Goal: Transaction & Acquisition: Book appointment/travel/reservation

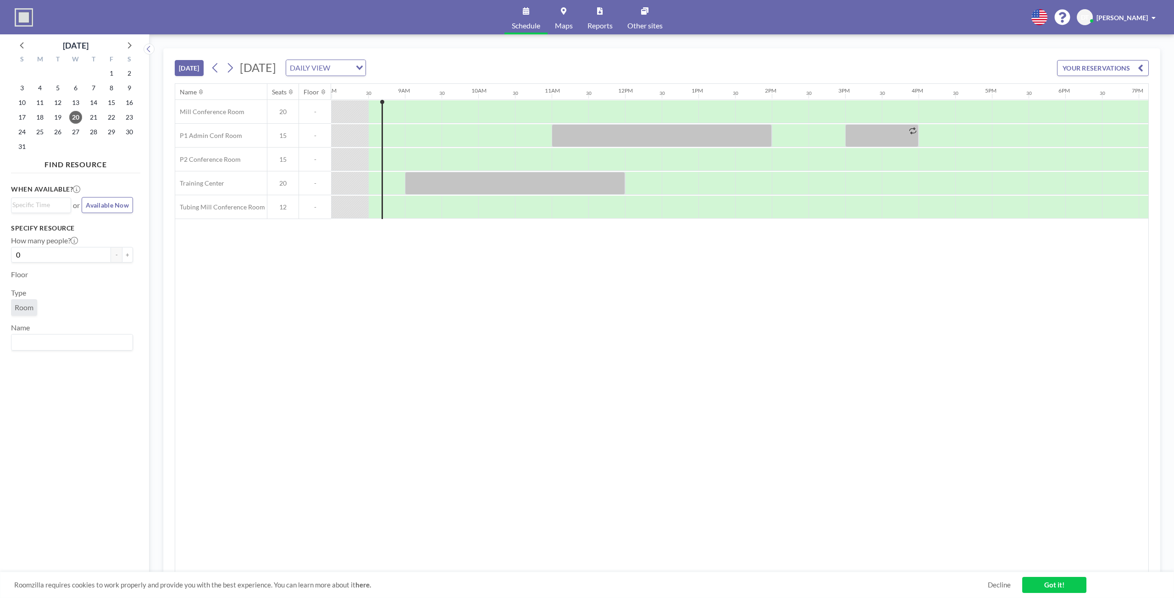
scroll to position [0, 587]
click at [411, 133] on div at bounding box center [422, 135] width 37 height 23
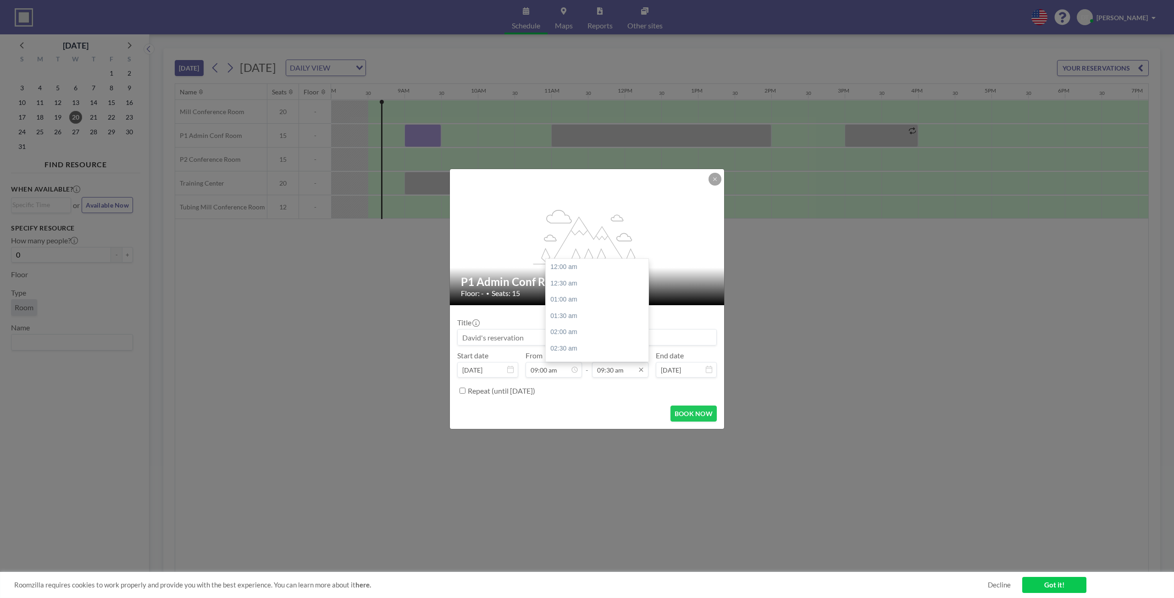
scroll to position [310, 0]
click at [569, 285] on div "10:00 am" at bounding box center [599, 284] width 107 height 17
type input "10:00 am"
click at [688, 413] on button "BOOK NOW" at bounding box center [693, 414] width 46 height 16
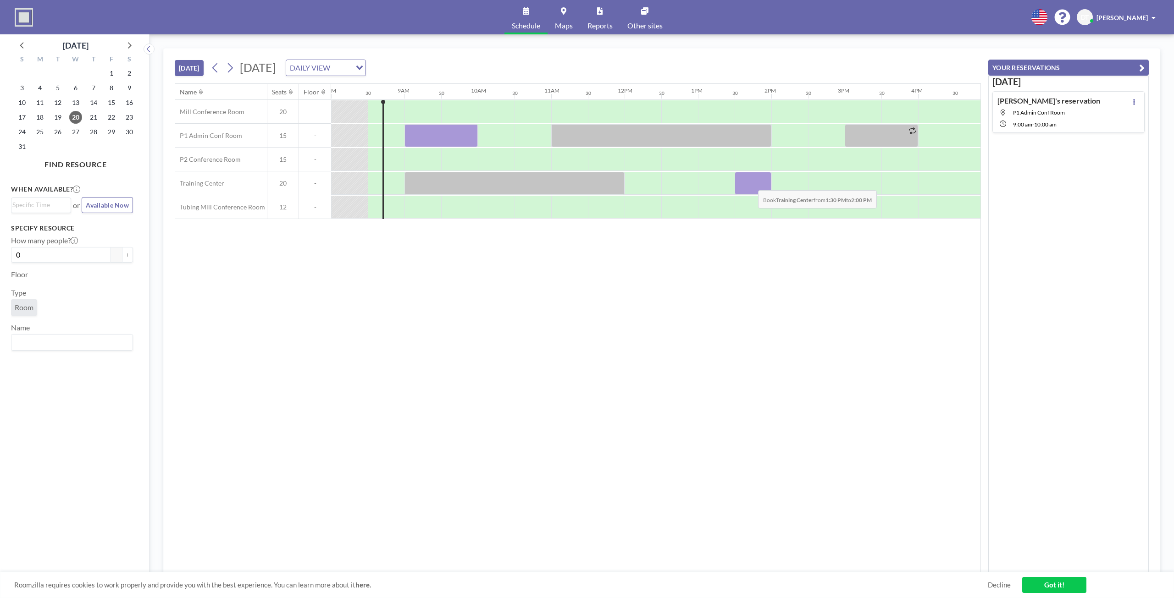
click at [751, 183] on div at bounding box center [753, 183] width 37 height 23
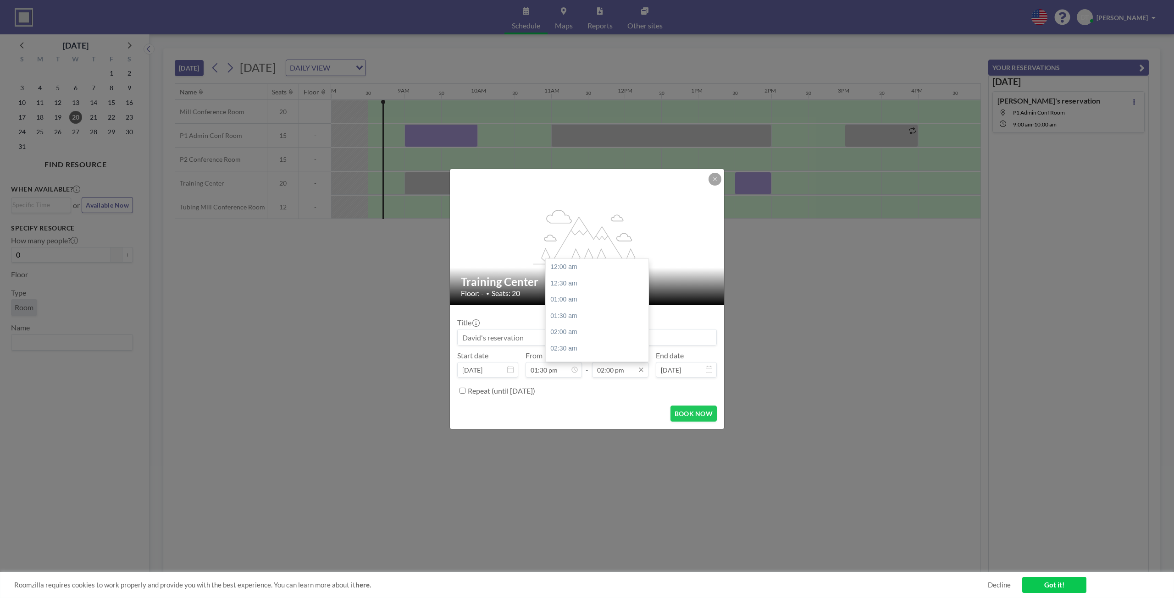
scroll to position [457, 0]
click at [570, 285] on div "02:30 pm" at bounding box center [599, 283] width 107 height 17
type input "02:30 pm"
click at [683, 408] on button "BOOK NOW" at bounding box center [693, 414] width 46 height 16
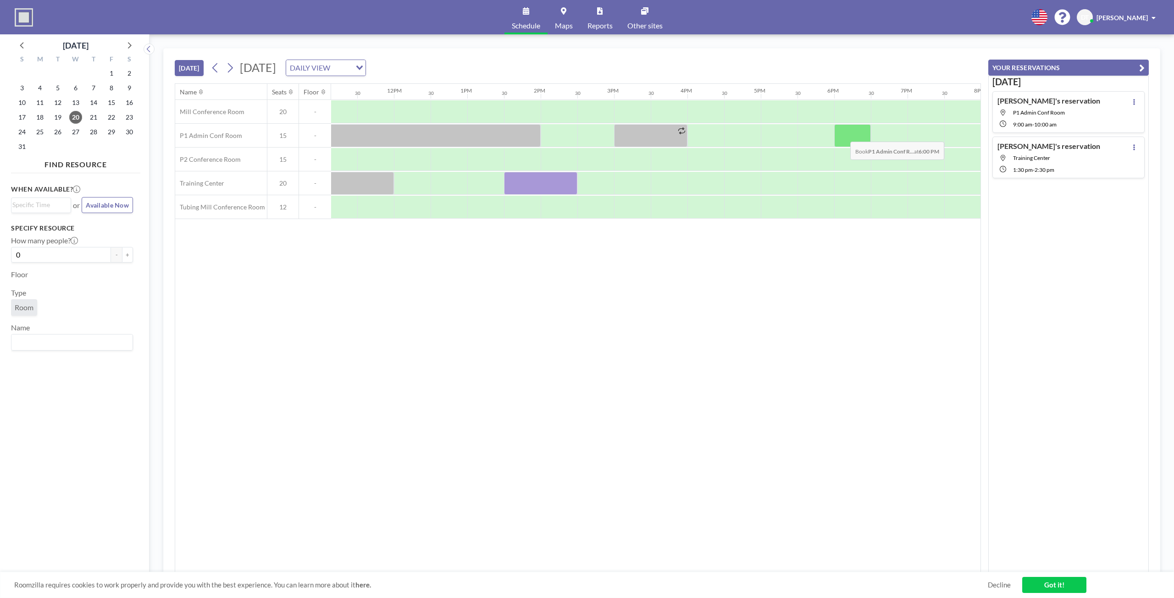
scroll to position [0, 818]
click at [843, 134] on div at bounding box center [852, 135] width 37 height 23
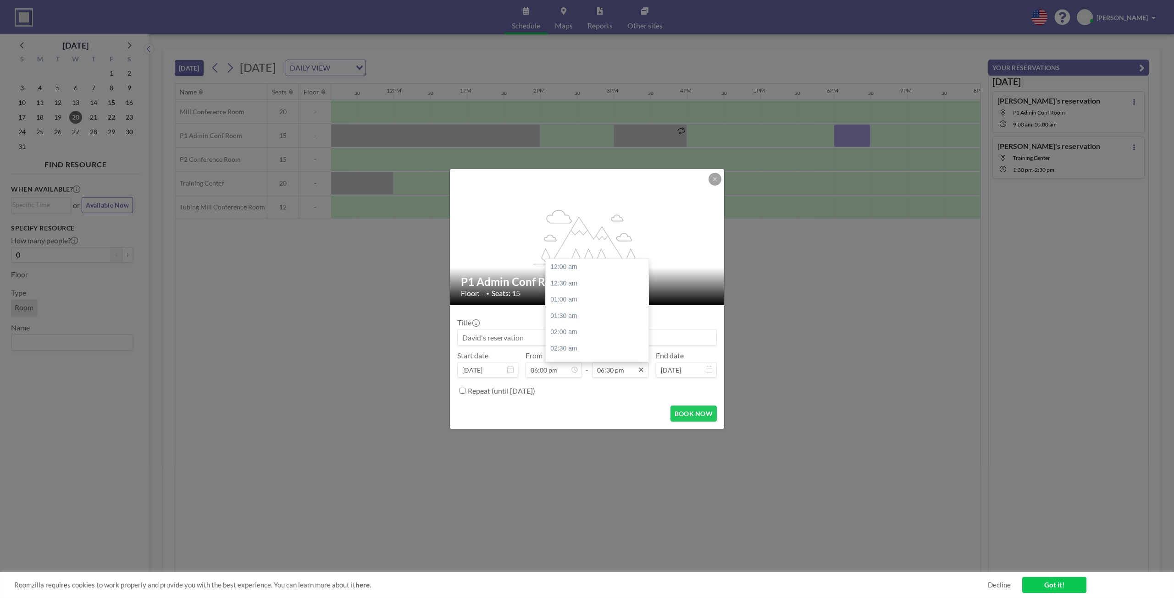
scroll to position [604, 0]
click at [576, 287] on div "07:00 pm" at bounding box center [599, 284] width 107 height 17
type input "07:00 pm"
click at [696, 414] on button "BOOK NOW" at bounding box center [693, 414] width 46 height 16
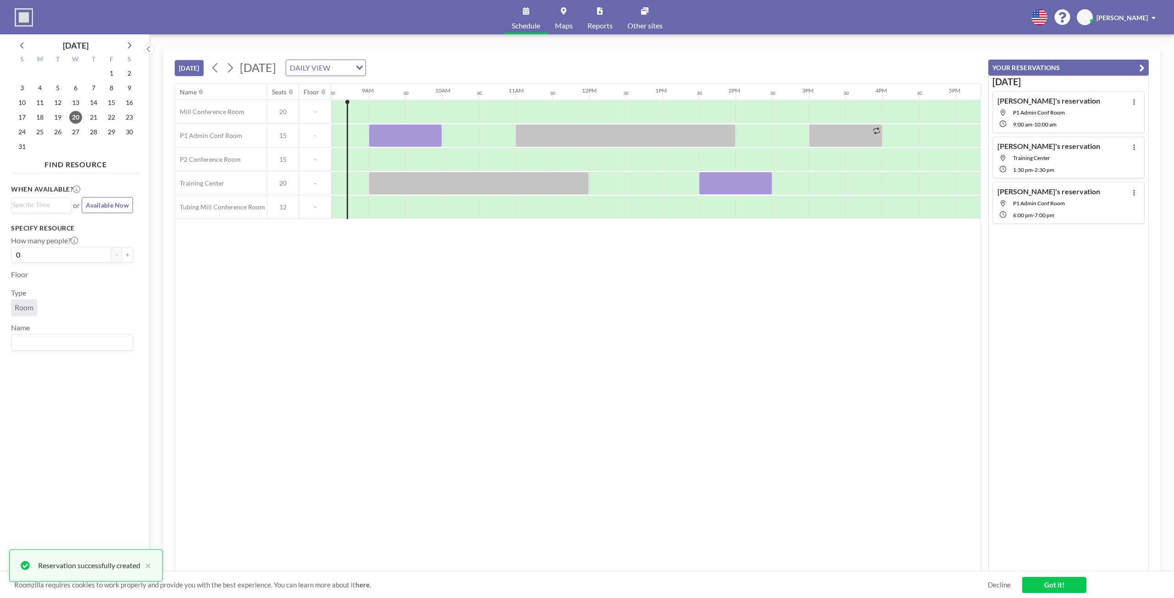
scroll to position [0, 592]
